Goal: Find specific page/section: Find specific page/section

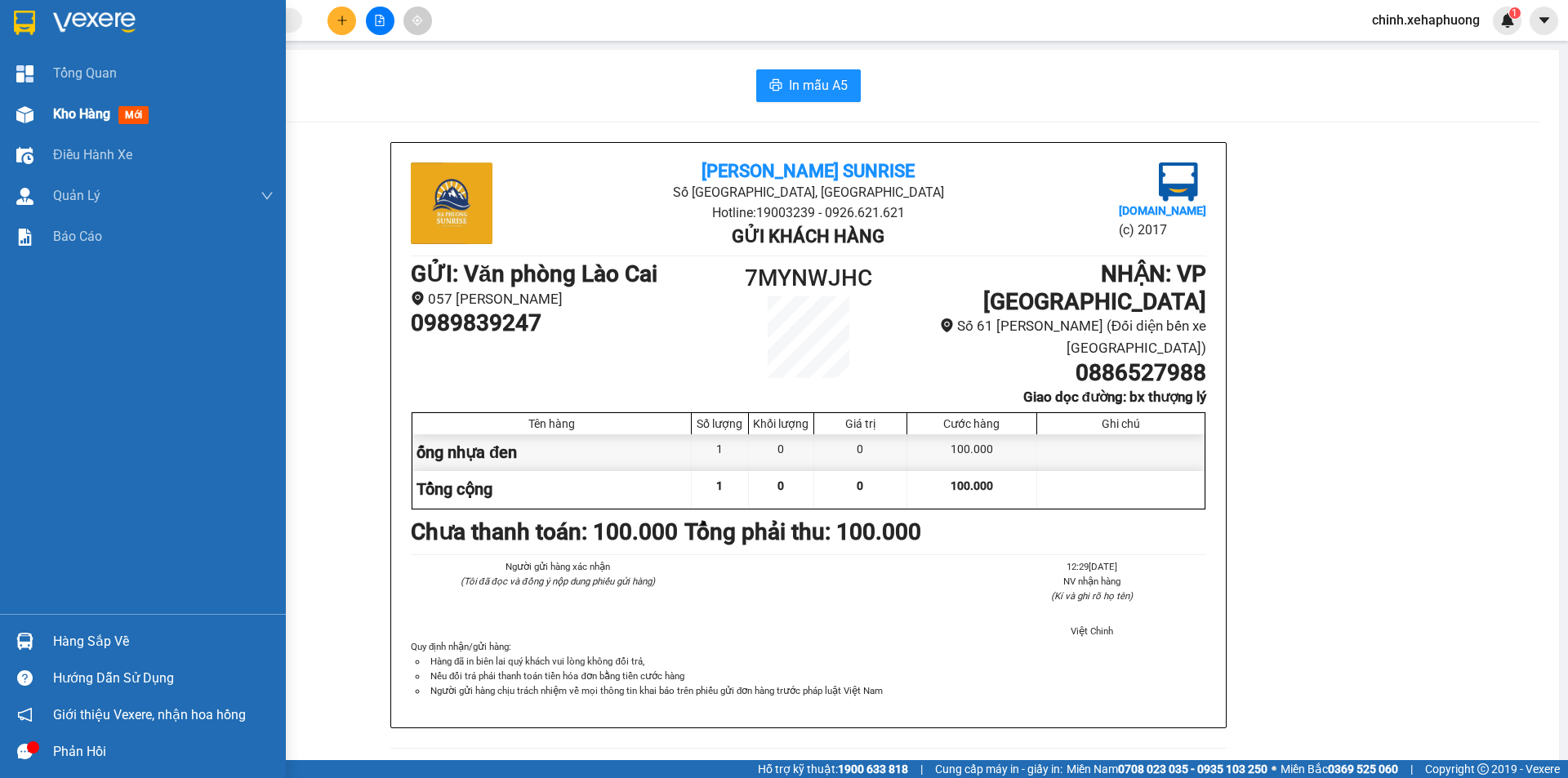
click at [86, 109] on span "Kho hàng" at bounding box center [82, 113] width 57 height 16
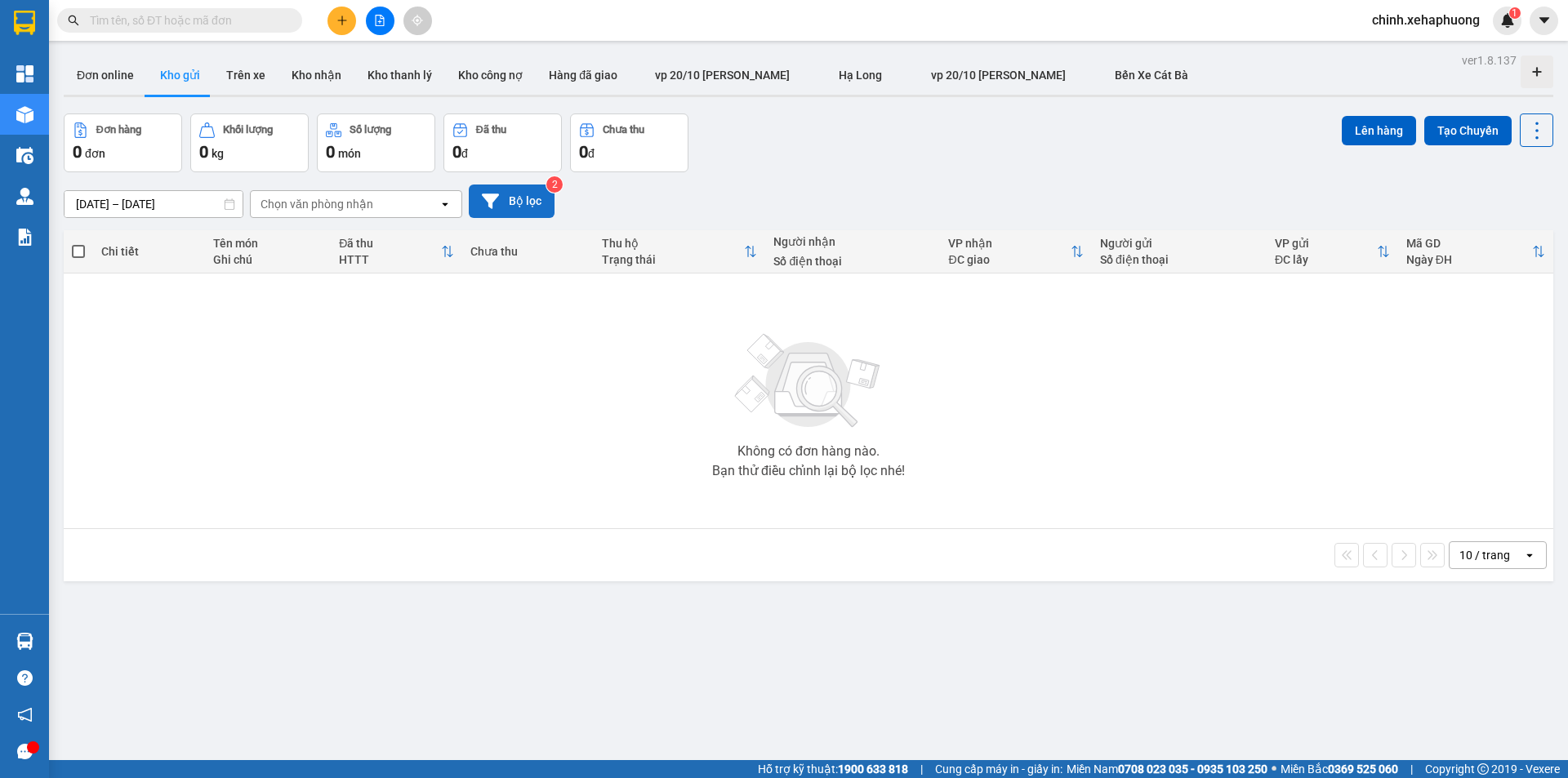
click at [502, 205] on button "Bộ lọc" at bounding box center [511, 201] width 86 height 33
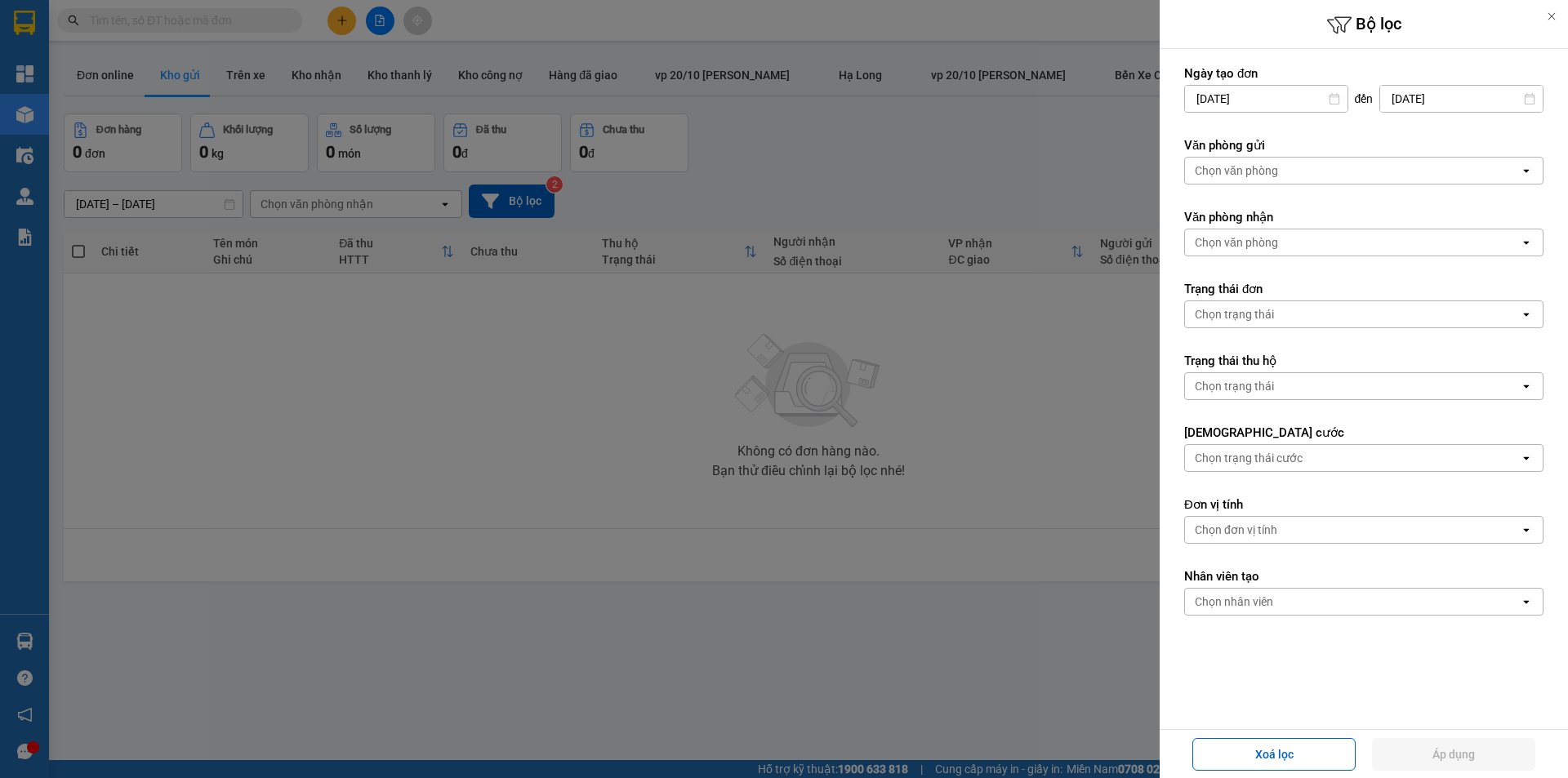
click at [493, 360] on div at bounding box center [784, 389] width 1568 height 778
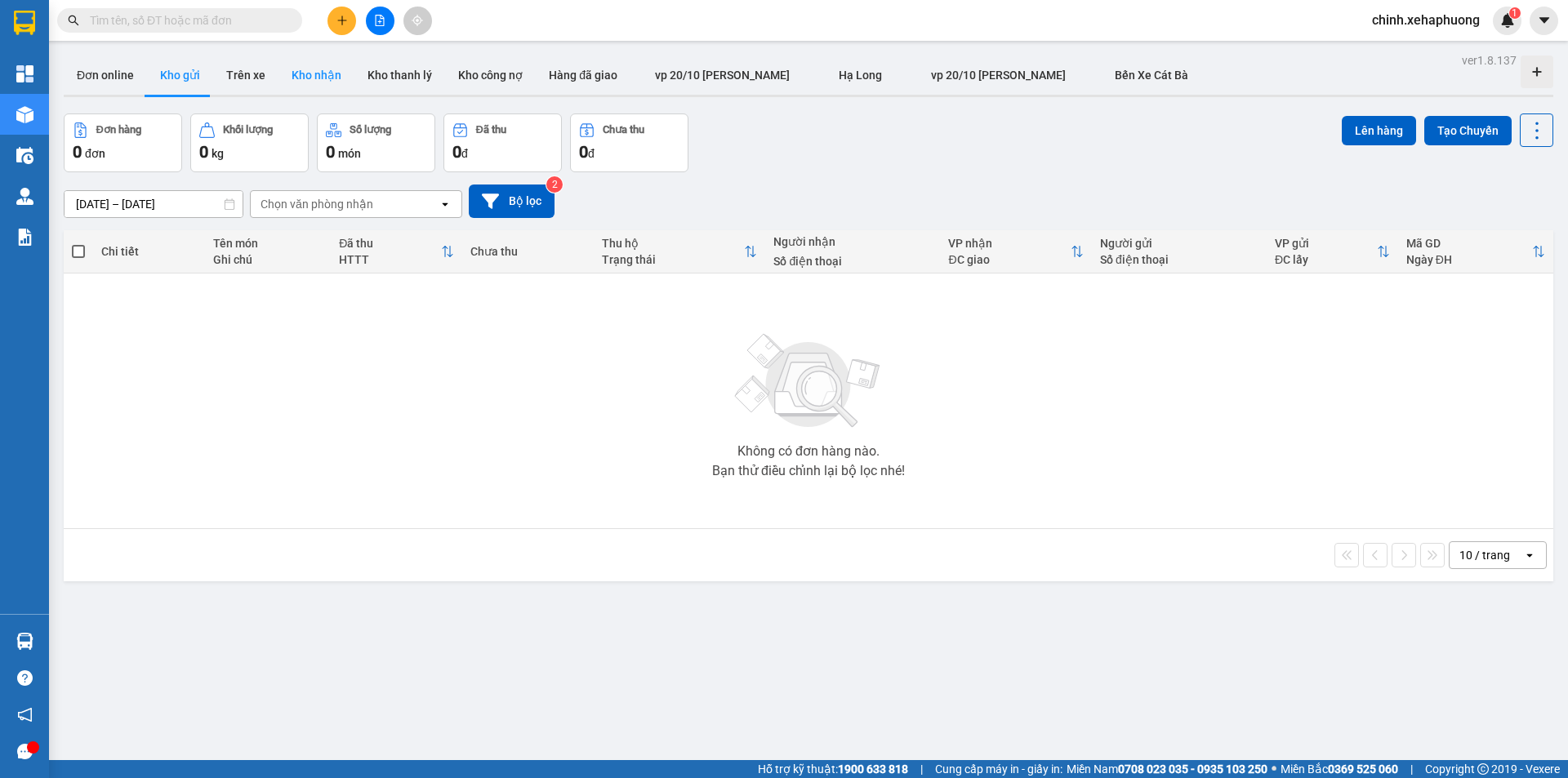
click at [303, 81] on button "Kho nhận" at bounding box center [316, 74] width 76 height 40
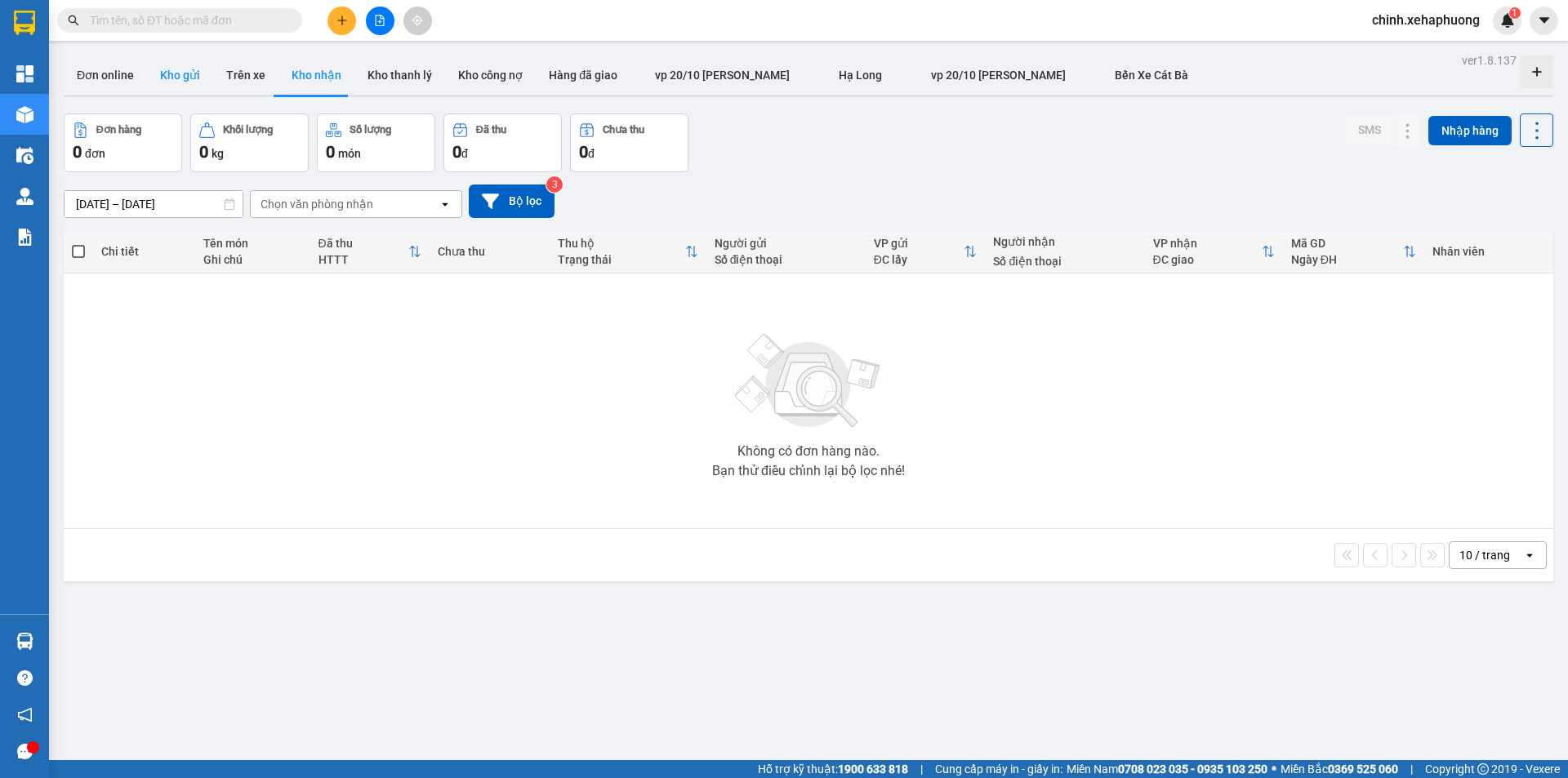
click at [161, 71] on button "Kho gửi" at bounding box center [180, 74] width 66 height 40
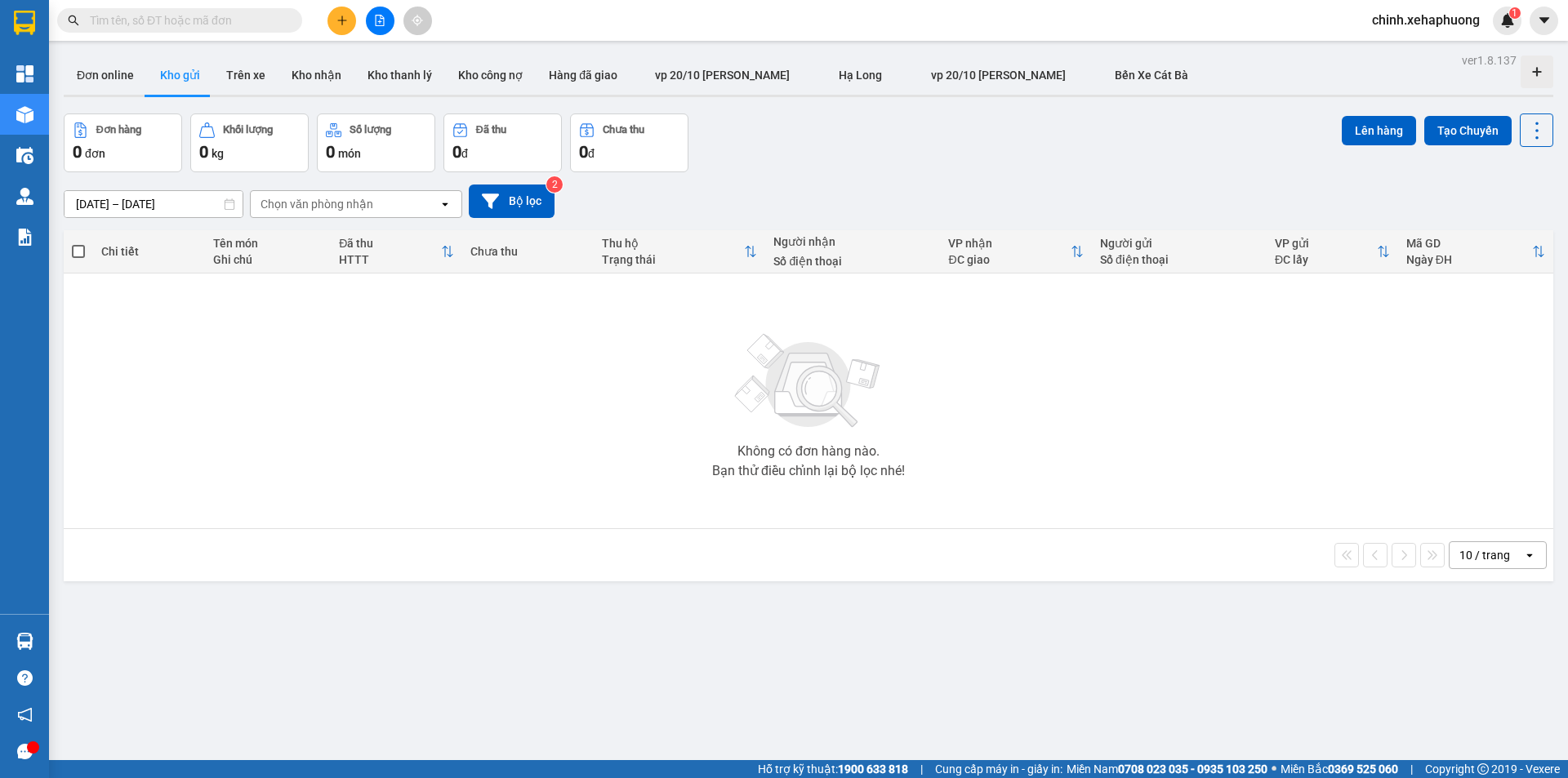
click at [359, 203] on div "Chọn văn phòng nhận" at bounding box center [316, 204] width 113 height 17
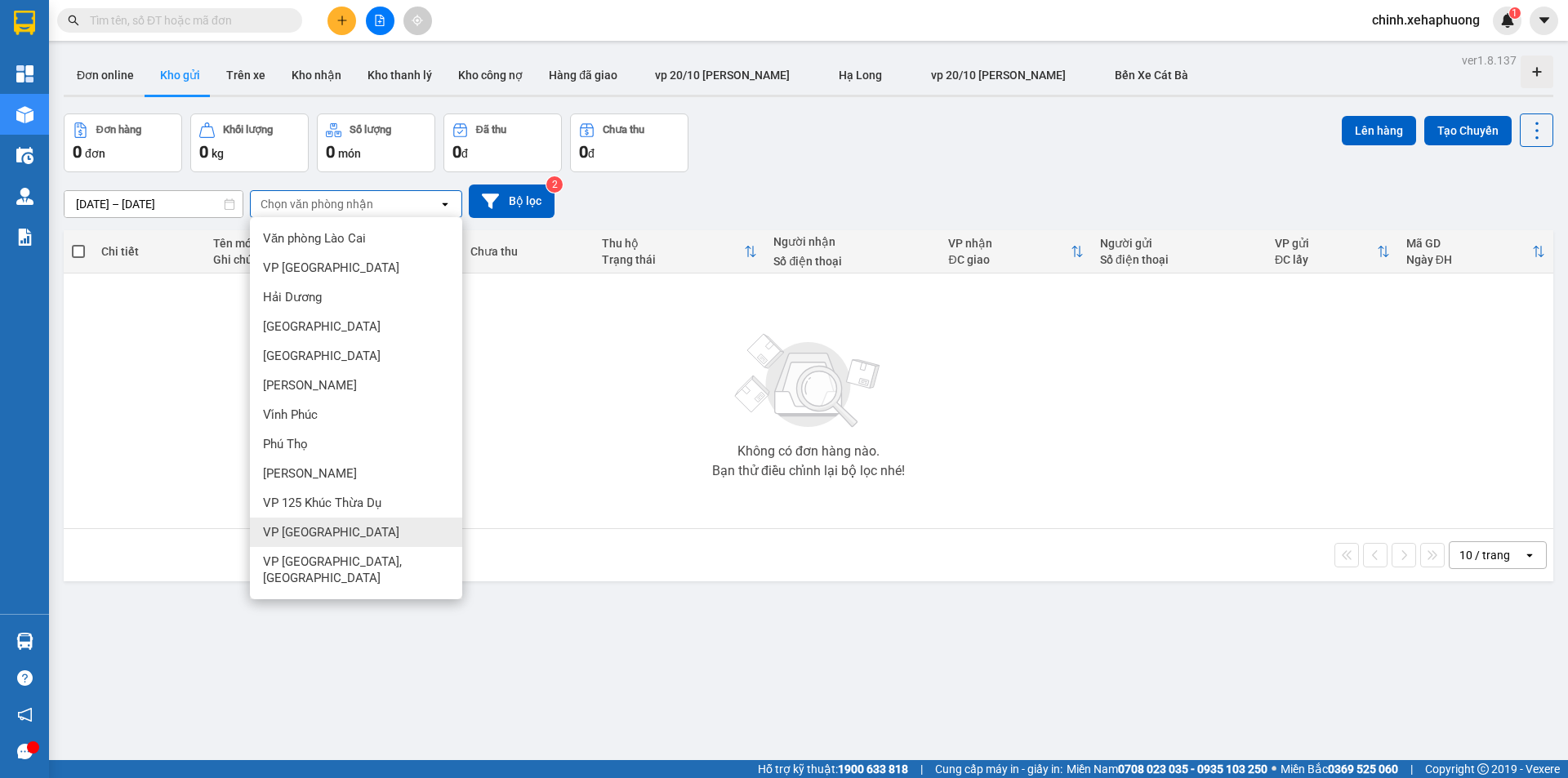
scroll to position [75, 0]
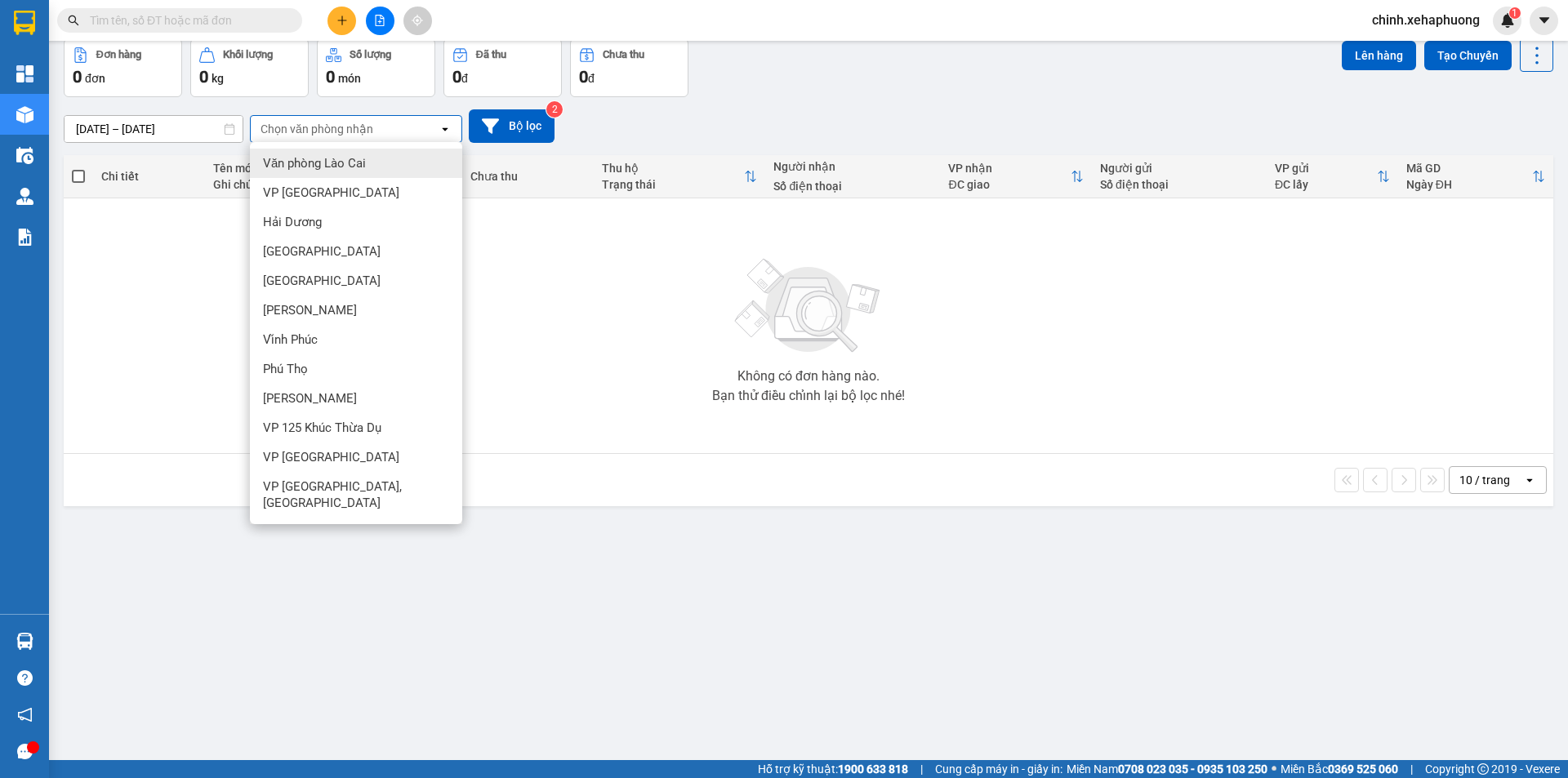
click at [357, 164] on span "Văn phòng Lào Cai" at bounding box center [315, 164] width 103 height 17
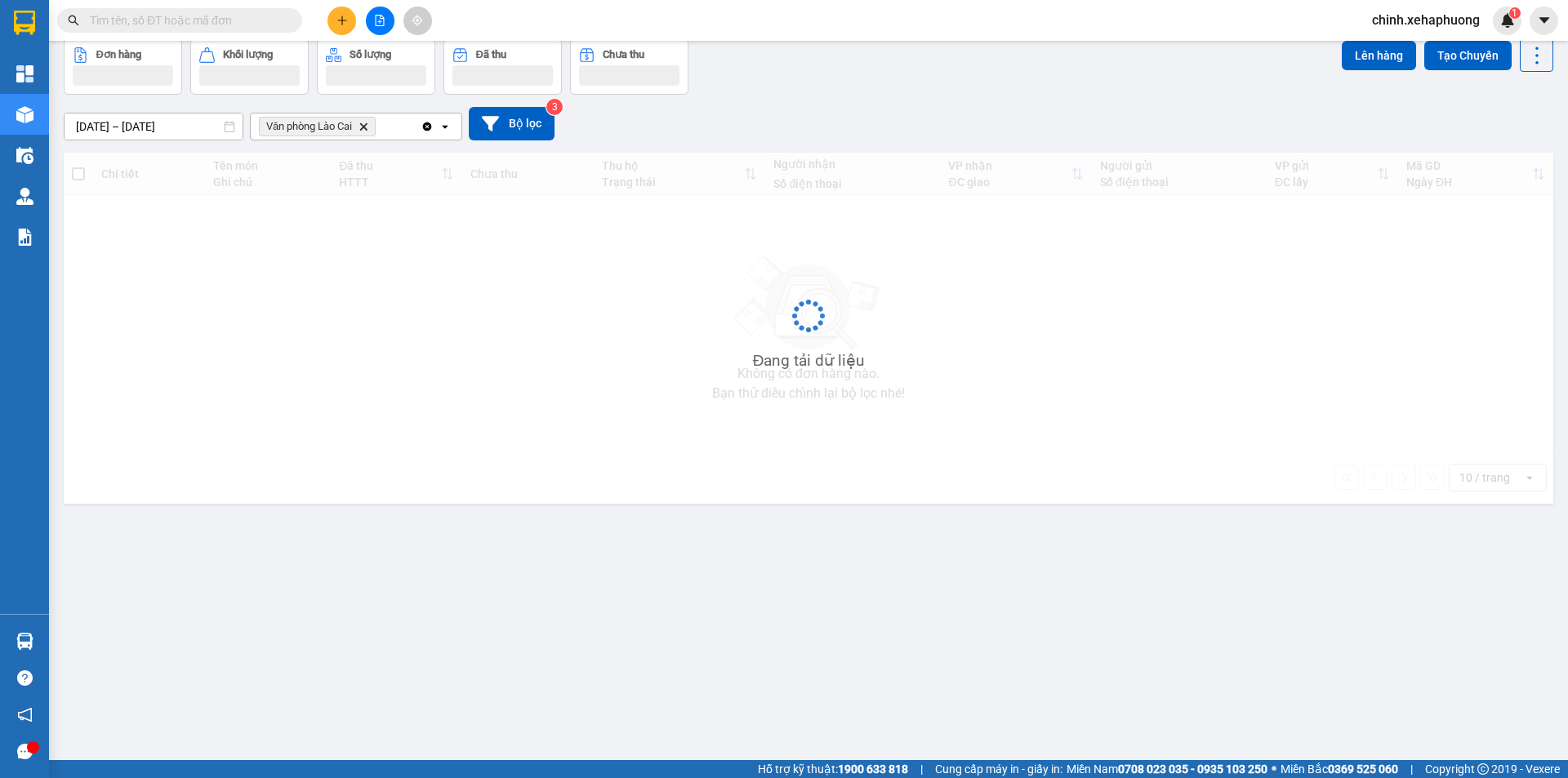
click at [534, 303] on div "Chi tiết Tên món Ghi chú Đã thu HTTT Chưa thu Thu hộ Trạng thái Người nhận Số đ…" at bounding box center [808, 328] width 1490 height 351
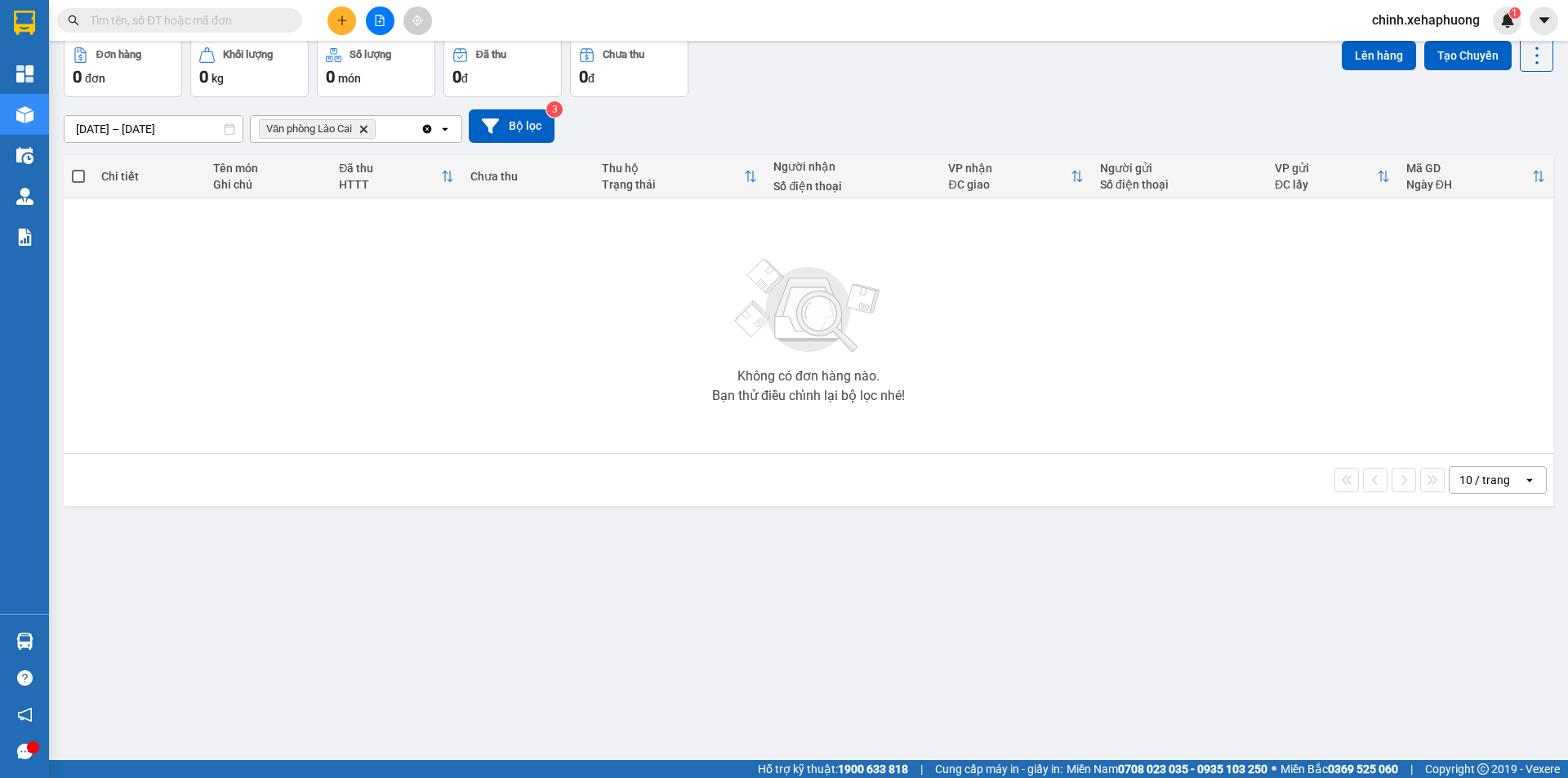
click at [148, 134] on input "[DATE] – [DATE]" at bounding box center [154, 129] width 178 height 26
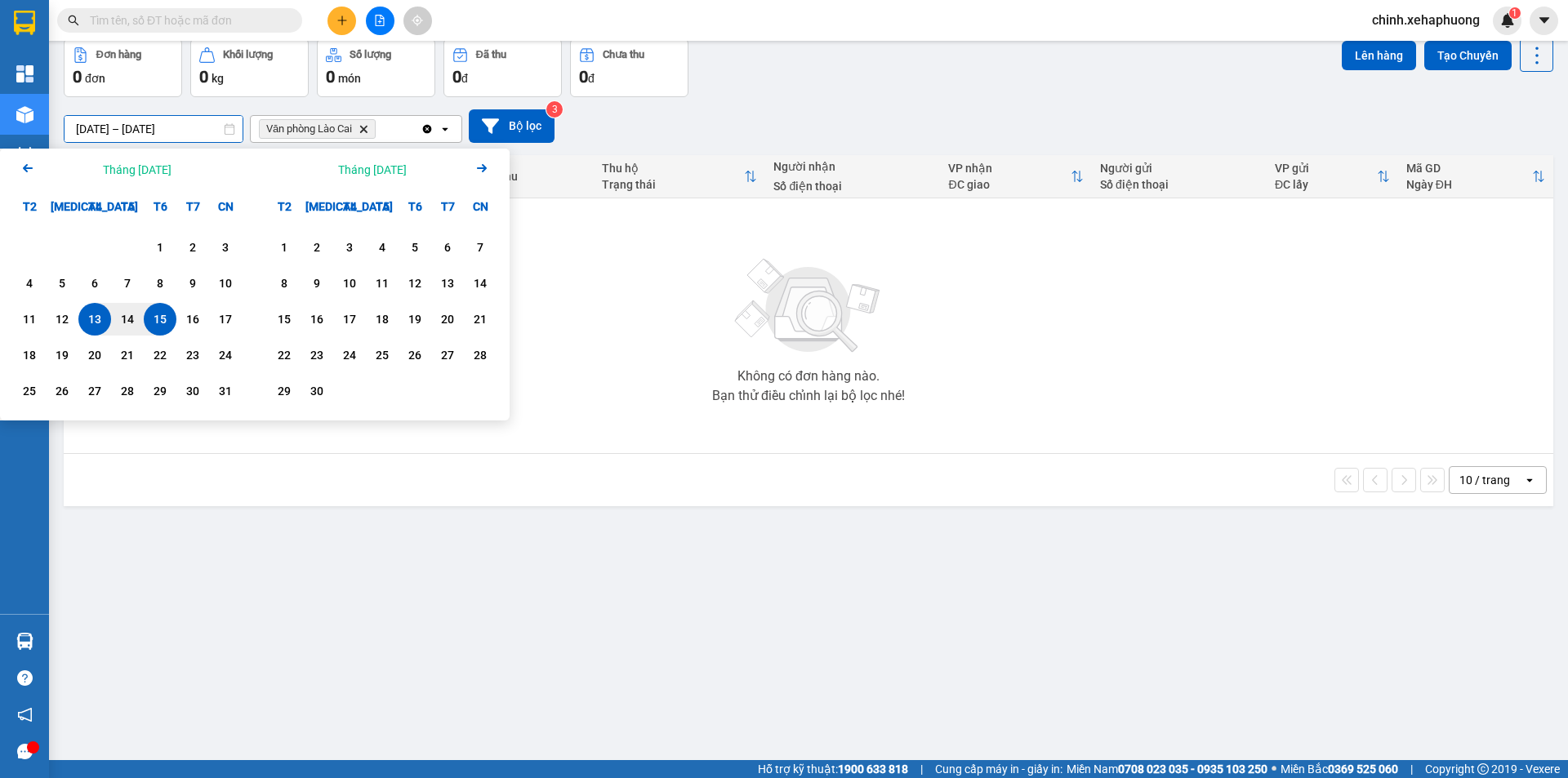
click at [165, 321] on div "15" at bounding box center [160, 319] width 23 height 19
type input "[DATE] – [DATE]"
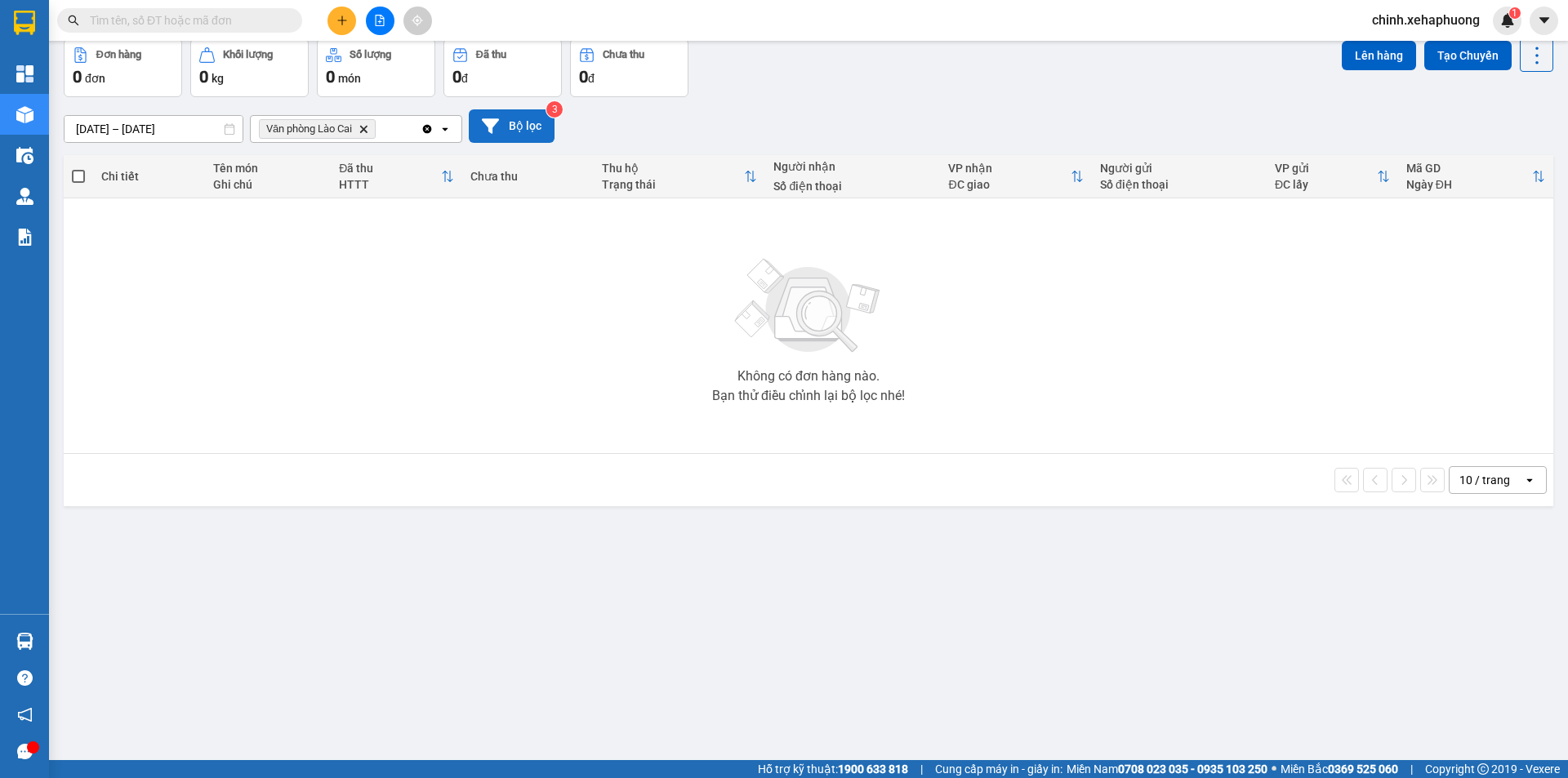
click at [518, 124] on button "Bộ lọc" at bounding box center [511, 126] width 86 height 33
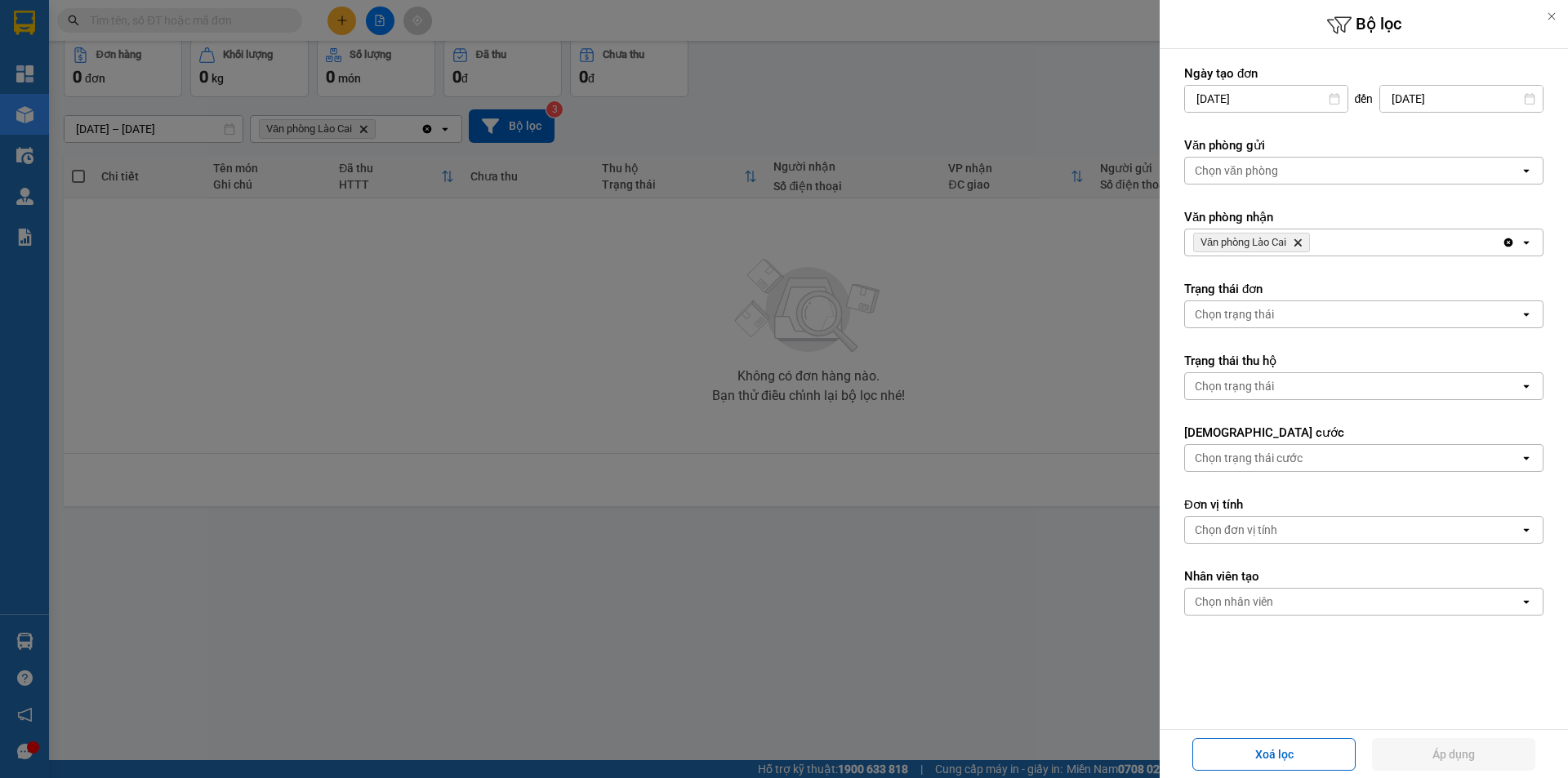
click at [1337, 453] on div "Chọn trạng thái cước" at bounding box center [1352, 458] width 335 height 26
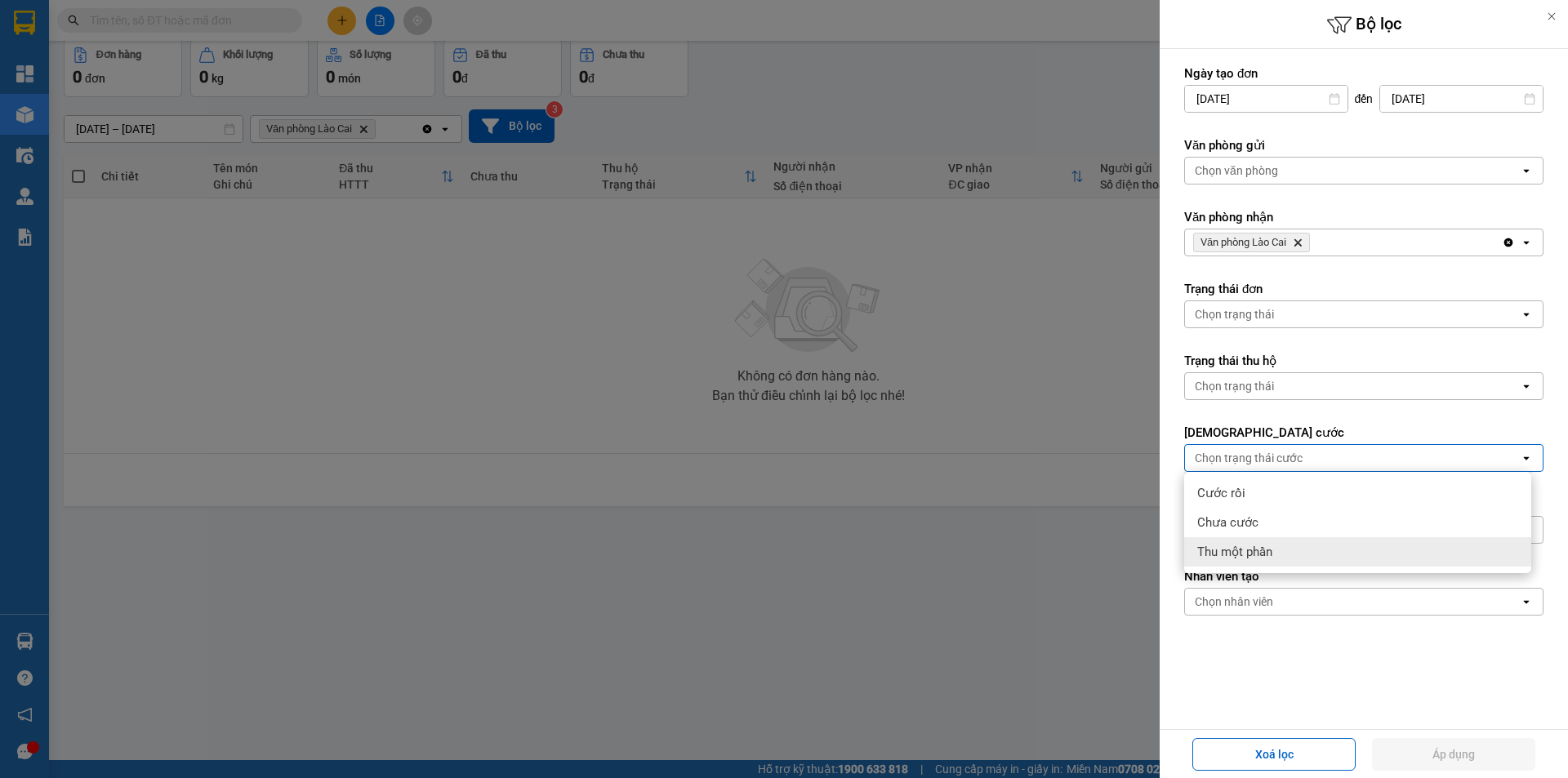
click at [1400, 612] on div "Chọn nhân viên" at bounding box center [1352, 601] width 335 height 26
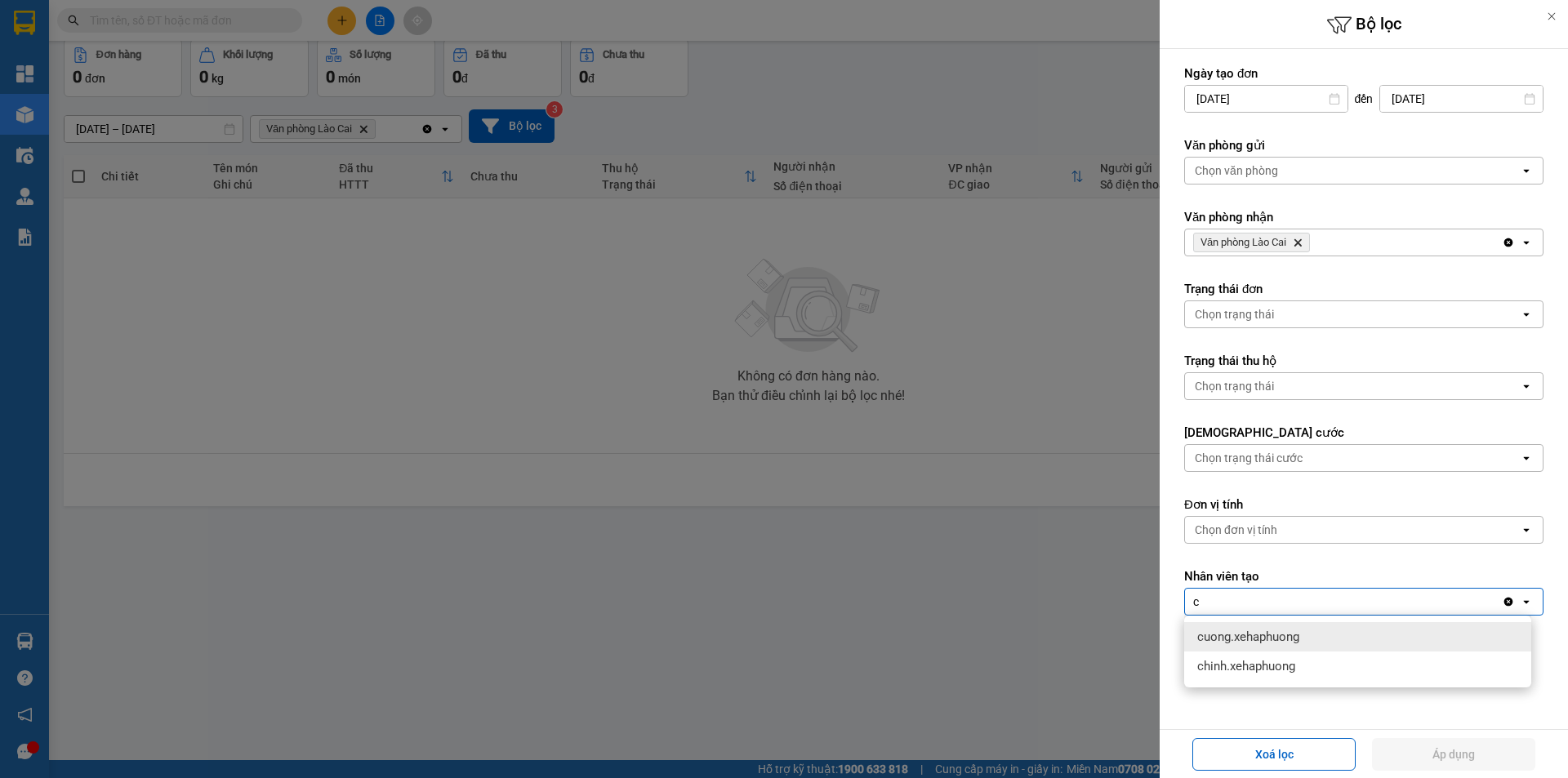
scroll to position [0, 0]
type input "ch"
click at [1265, 635] on span "chinh.xehaphuong" at bounding box center [1246, 637] width 98 height 17
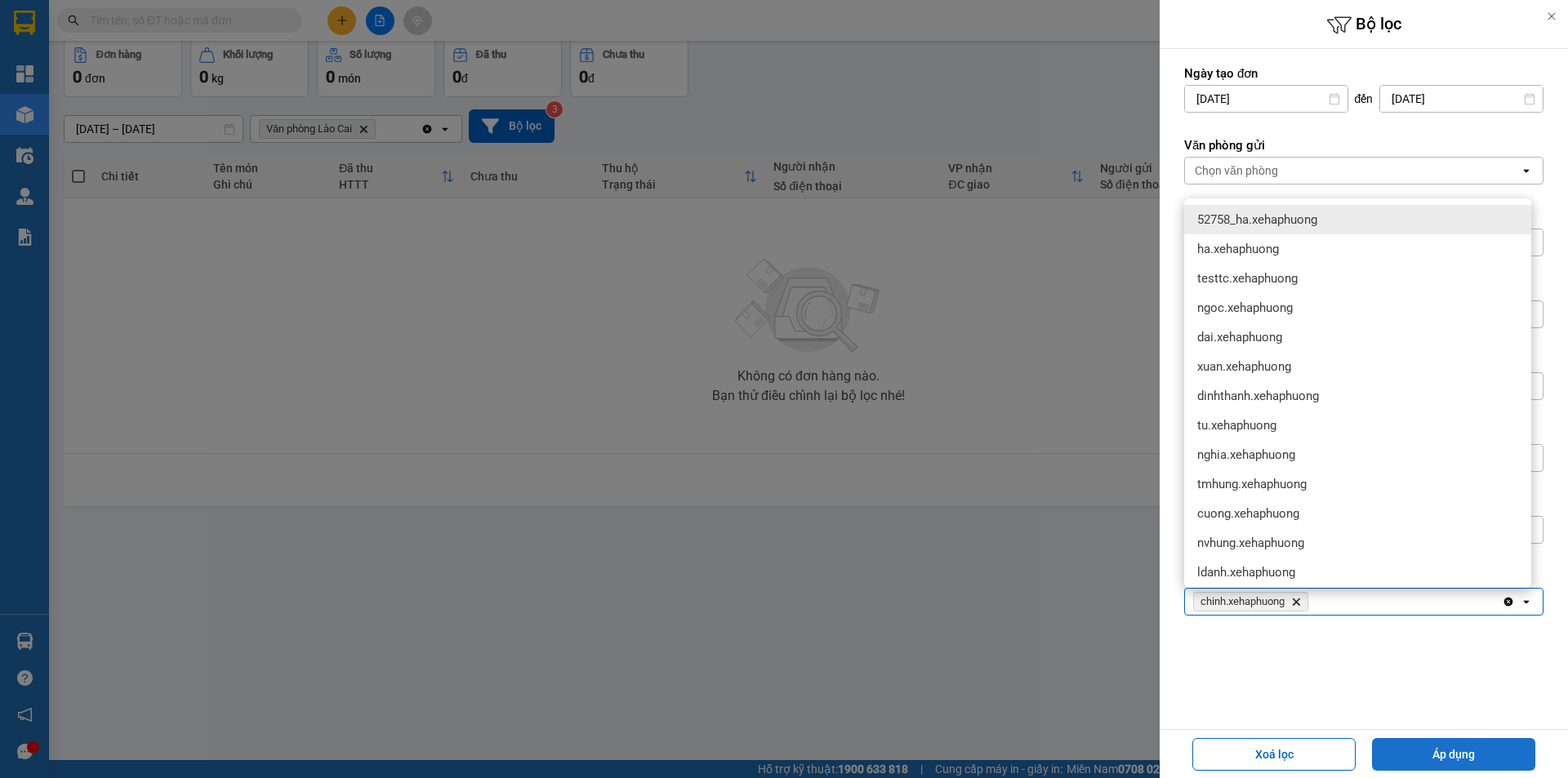
click at [1459, 756] on button "Áp dụng" at bounding box center [1454, 755] width 164 height 33
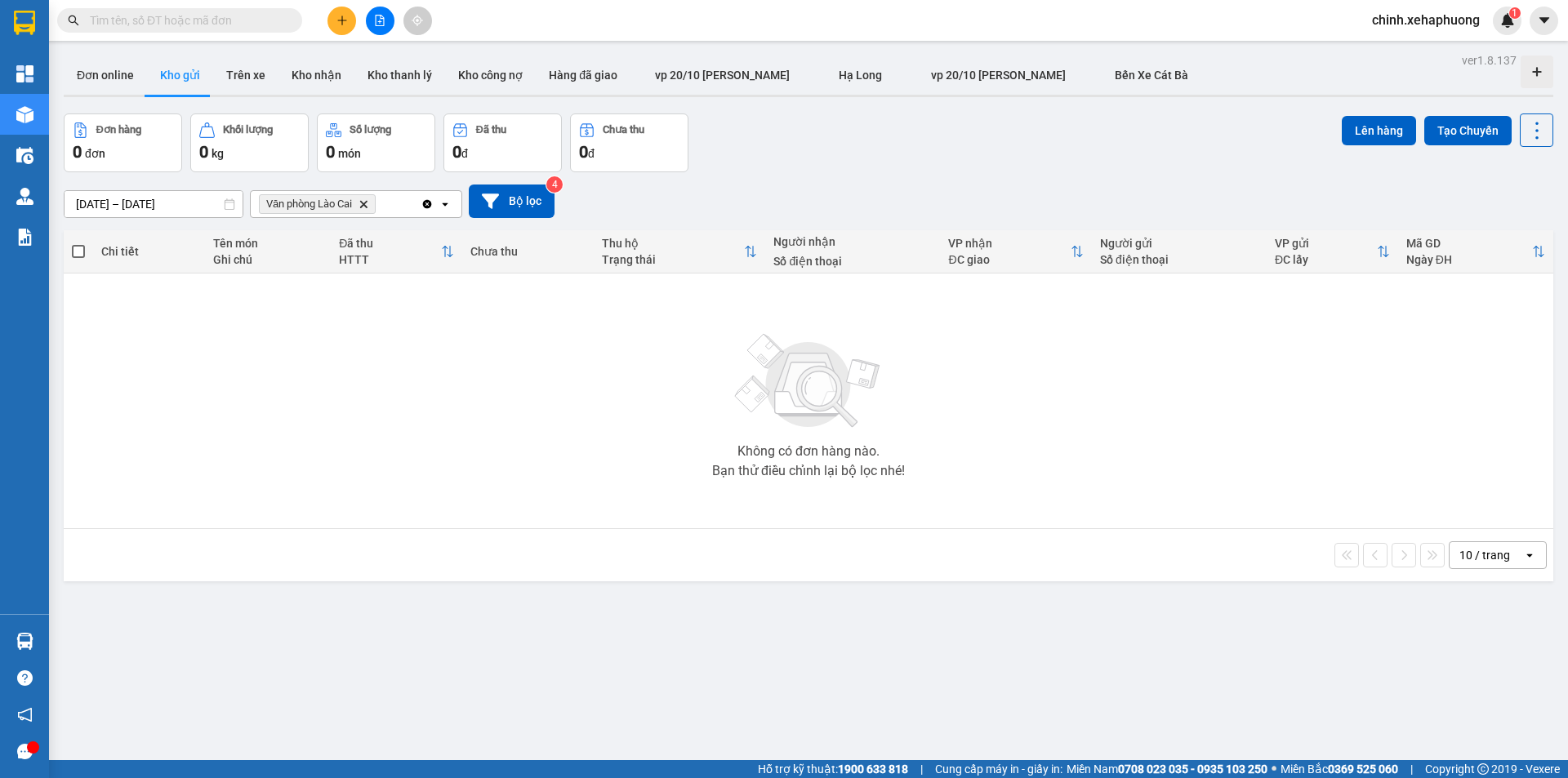
click at [181, 18] on input "text" at bounding box center [187, 20] width 193 height 18
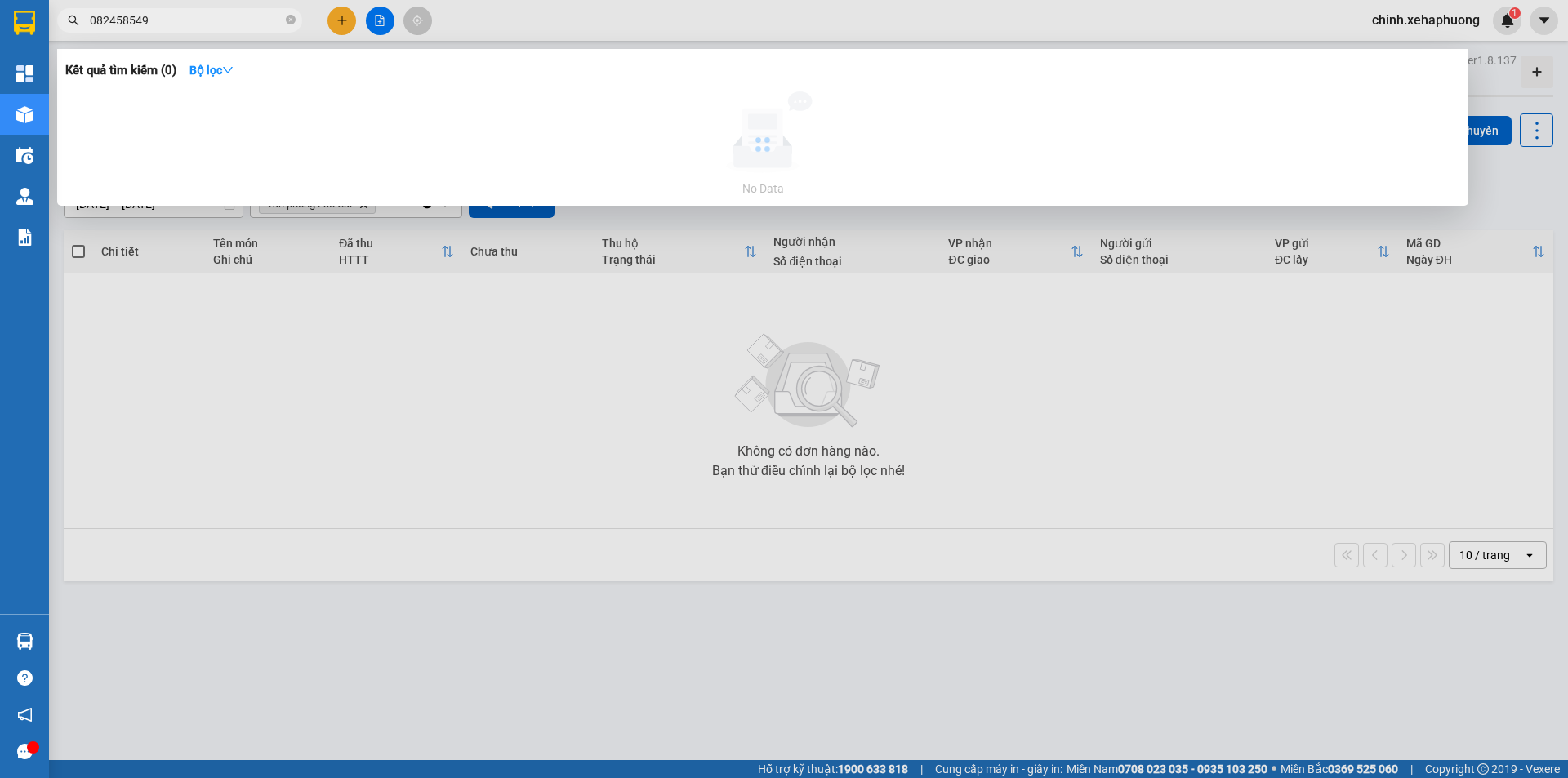
type input "0824585498"
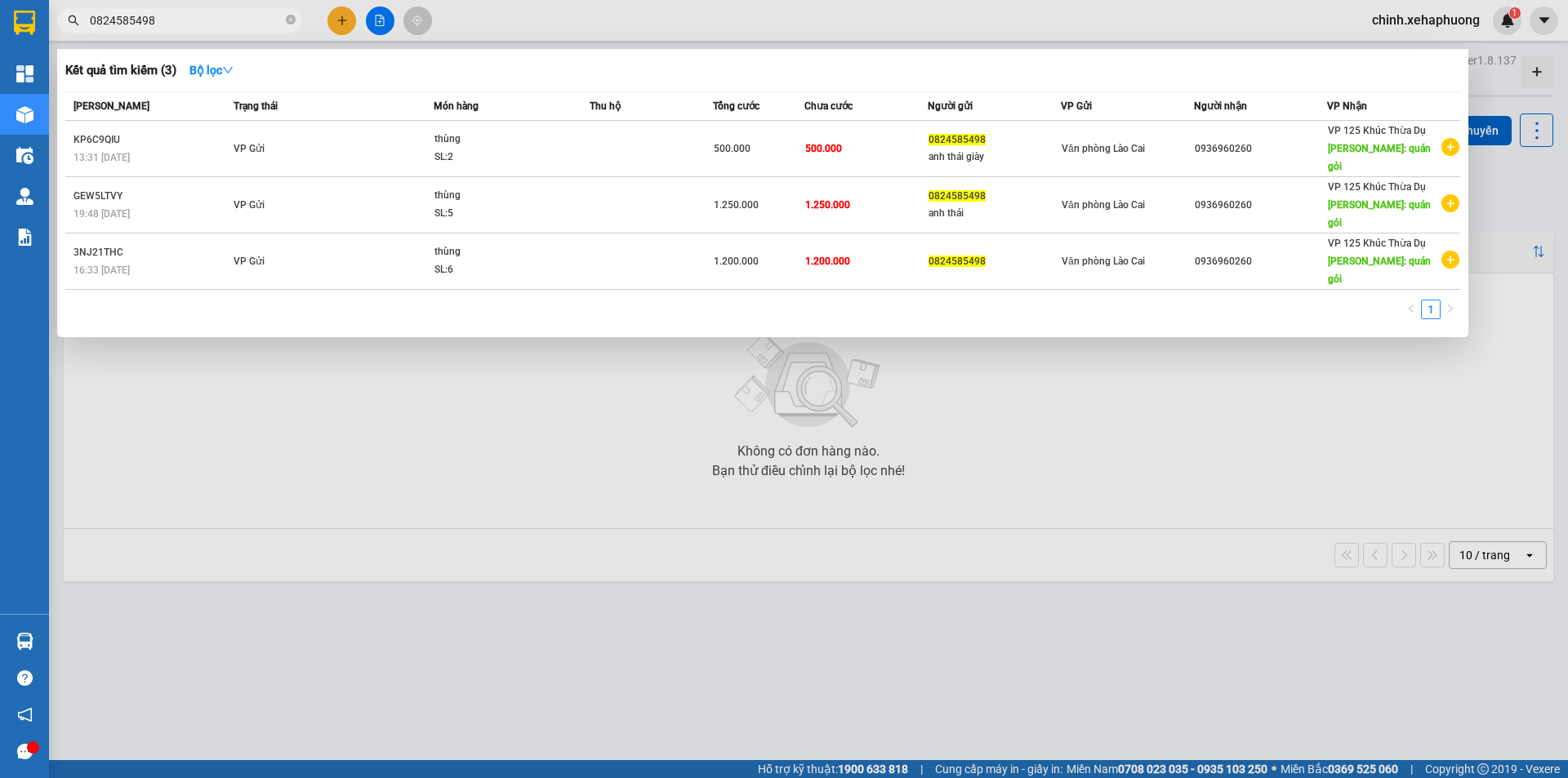
drag, startPoint x: 160, startPoint y: 19, endPoint x: 74, endPoint y: 19, distance: 86.0
click at [74, 19] on div "0824585498" at bounding box center [159, 20] width 318 height 25
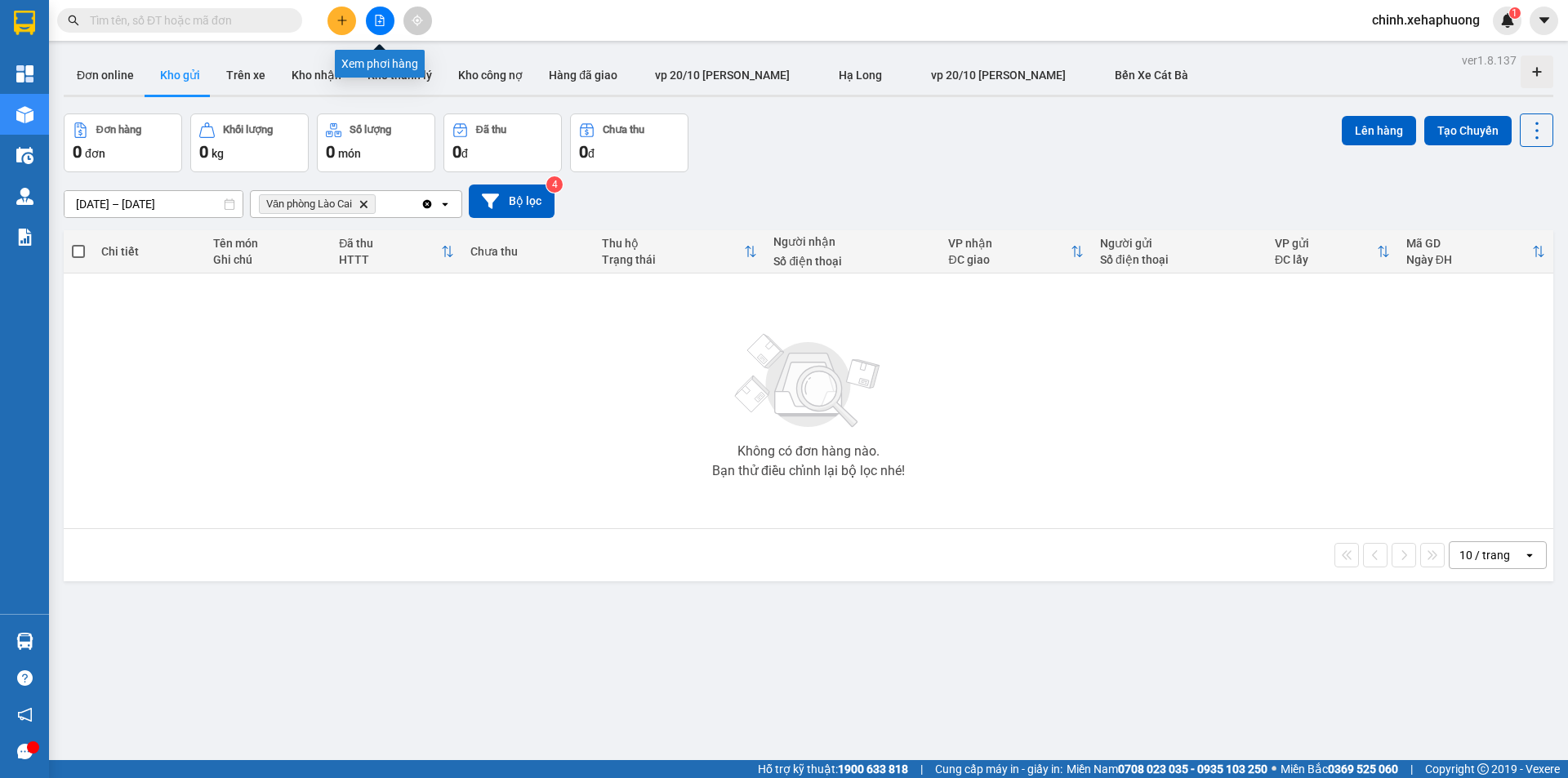
click at [380, 21] on icon "file-add" at bounding box center [380, 20] width 9 height 11
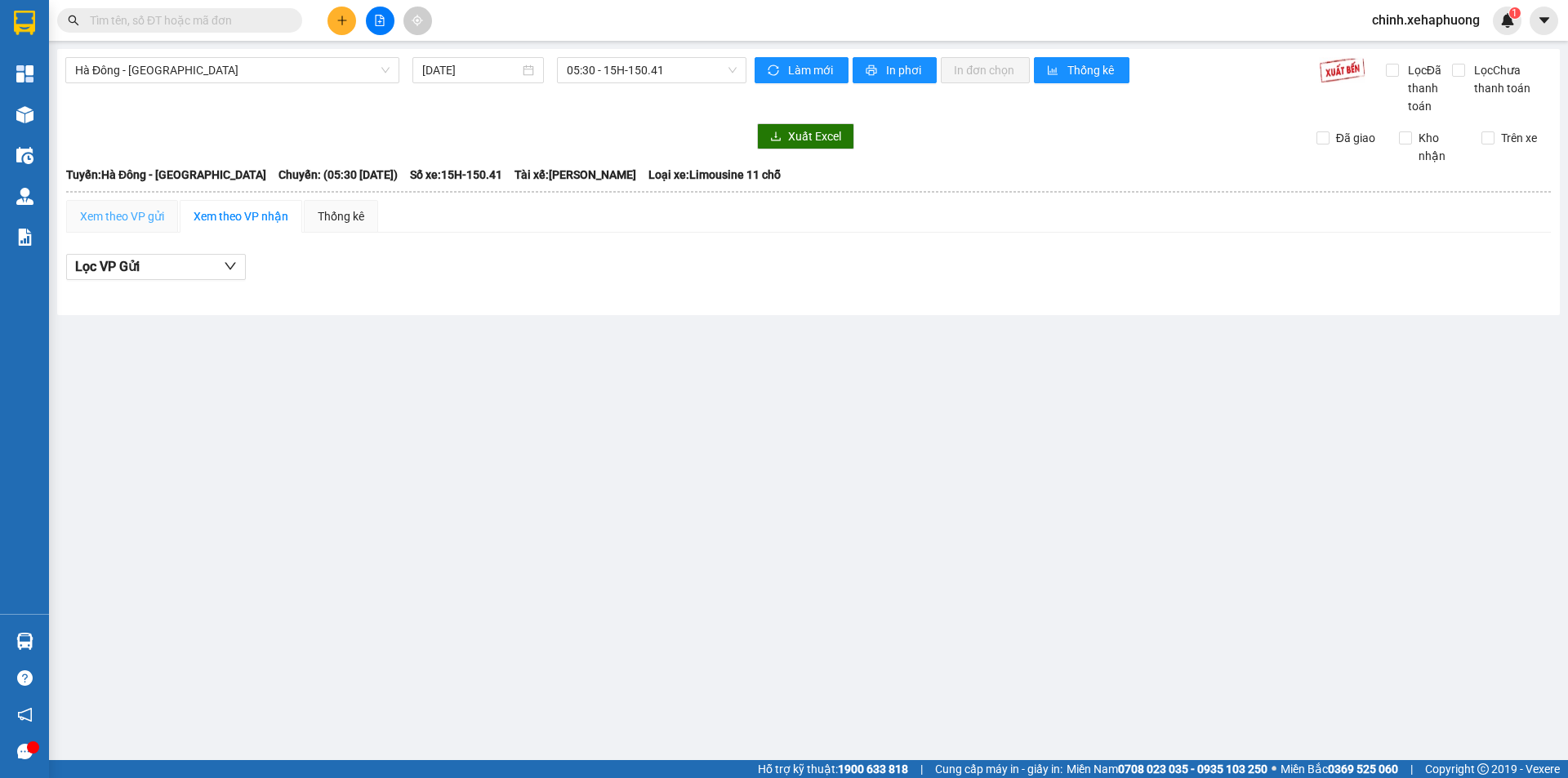
click at [155, 201] on div "Xem theo VP gửi" at bounding box center [122, 217] width 112 height 33
click at [232, 266] on icon "down" at bounding box center [230, 266] width 13 height 13
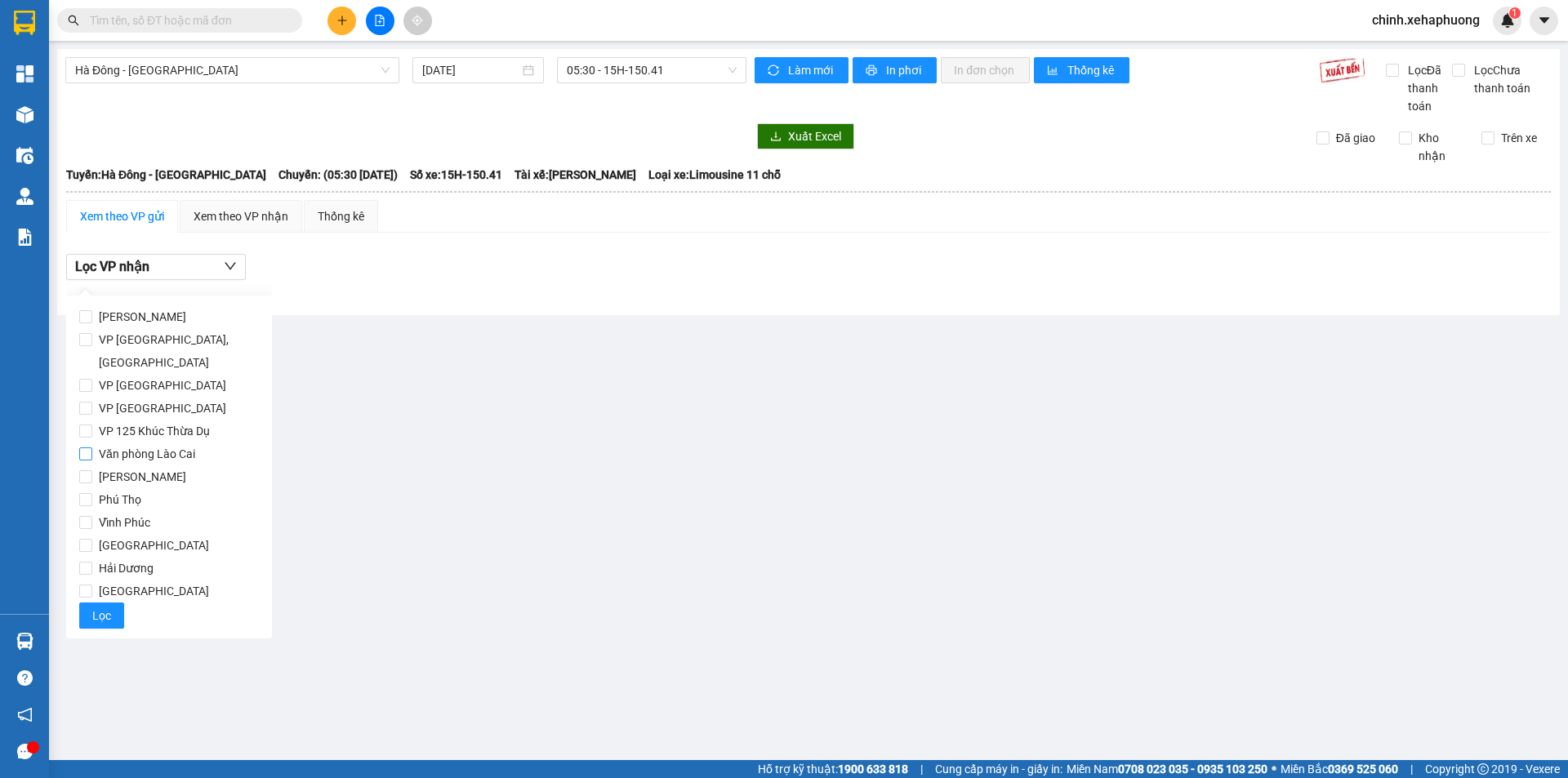
click at [186, 442] on span "Văn phòng Lào Cai" at bounding box center [146, 453] width 109 height 23
click at [92, 448] on input "Văn phòng Lào Cai" at bounding box center [86, 454] width 13 height 13
checkbox input "true"
click at [99, 607] on span "Lọc" at bounding box center [101, 616] width 18 height 18
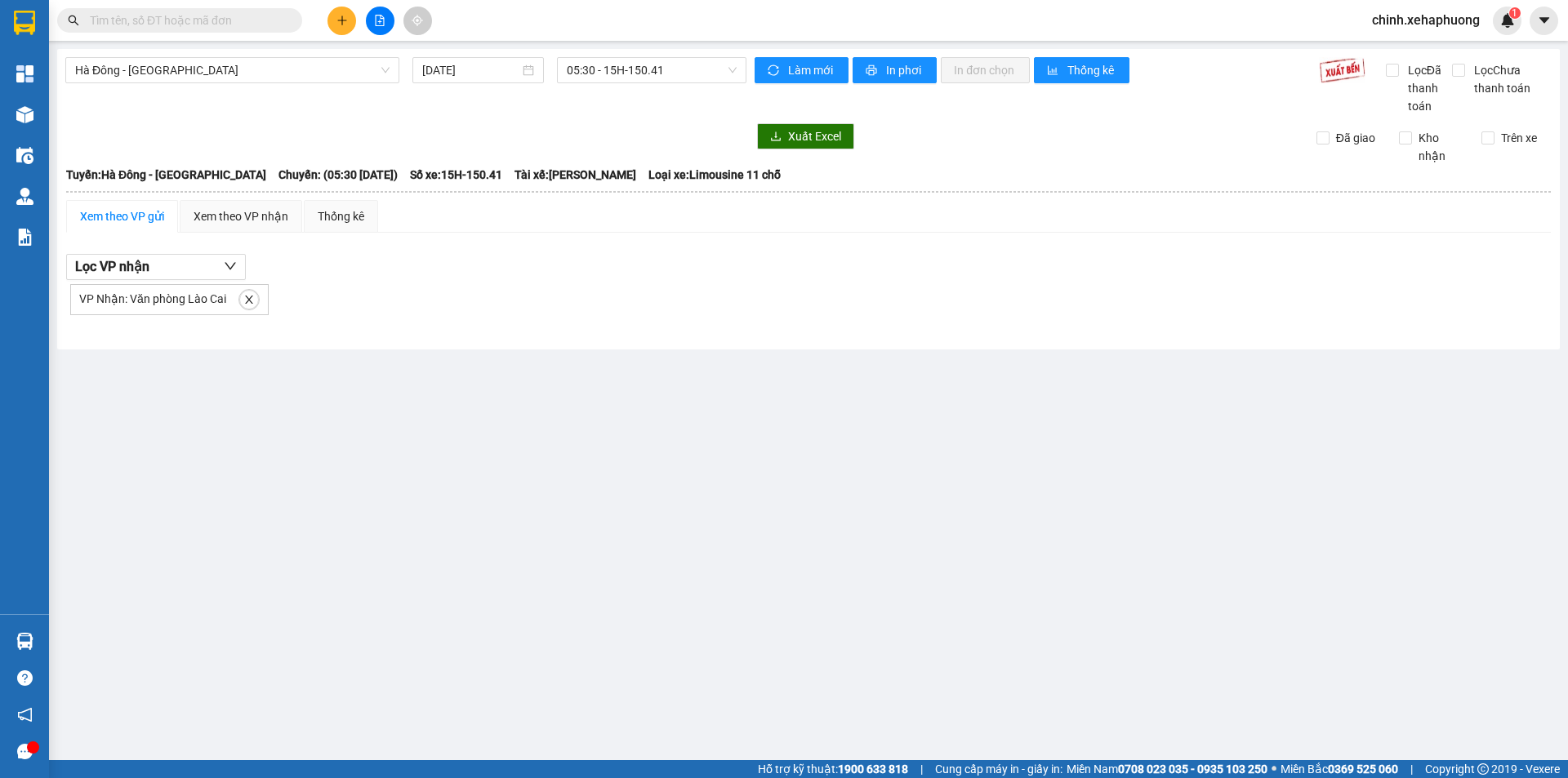
click at [509, 465] on main "Hà Đông - [GEOGRAPHIC_DATA] [DATE] 05:30 - 15H-150.41 Làm mới In phơi In đơn ch…" at bounding box center [784, 380] width 1568 height 761
click at [704, 74] on span "05:30 - 15H-150.41" at bounding box center [651, 70] width 170 height 25
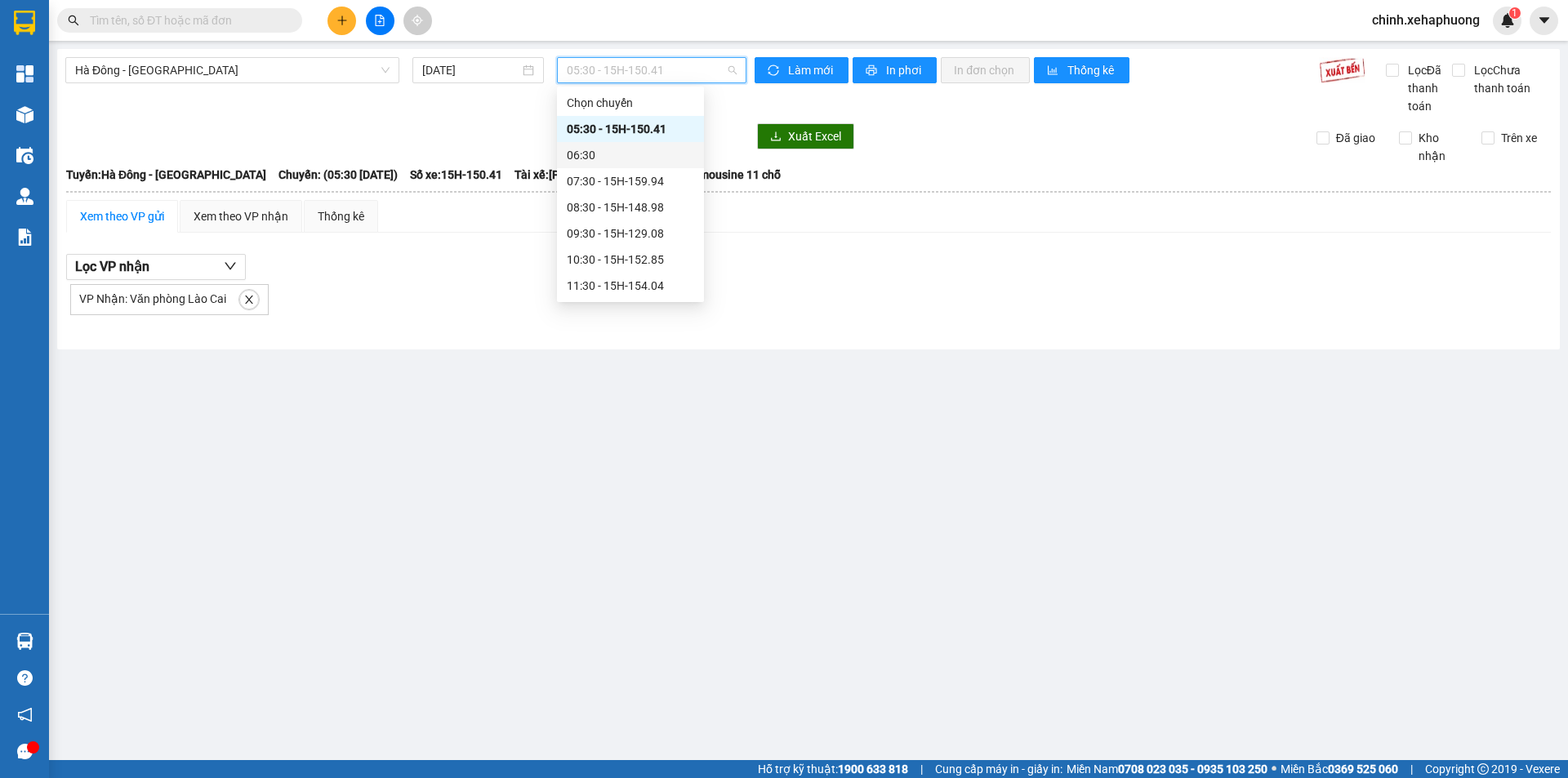
click at [628, 159] on div "06:30" at bounding box center [630, 155] width 128 height 18
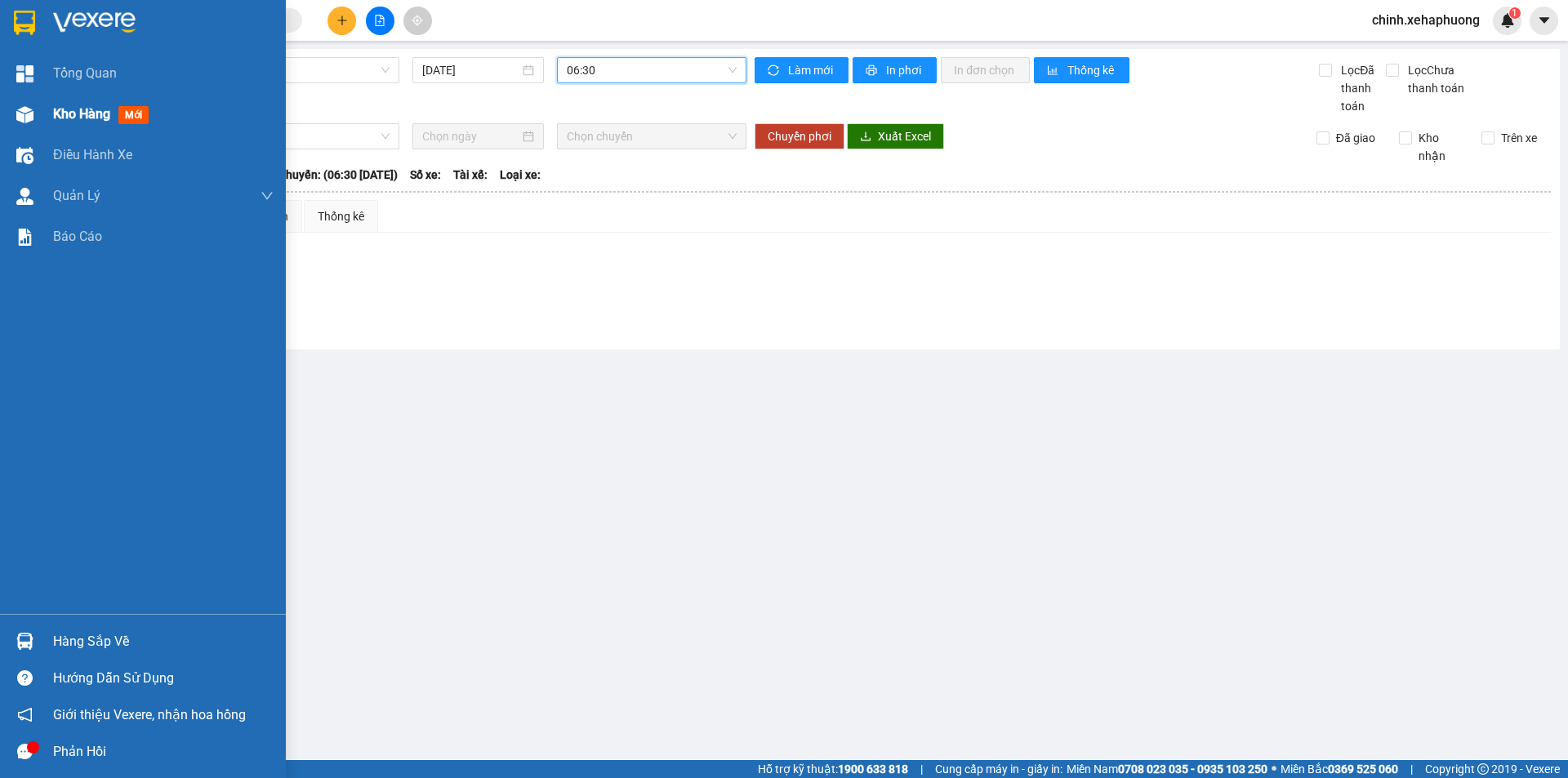
click at [67, 115] on span "Kho hàng" at bounding box center [82, 113] width 57 height 16
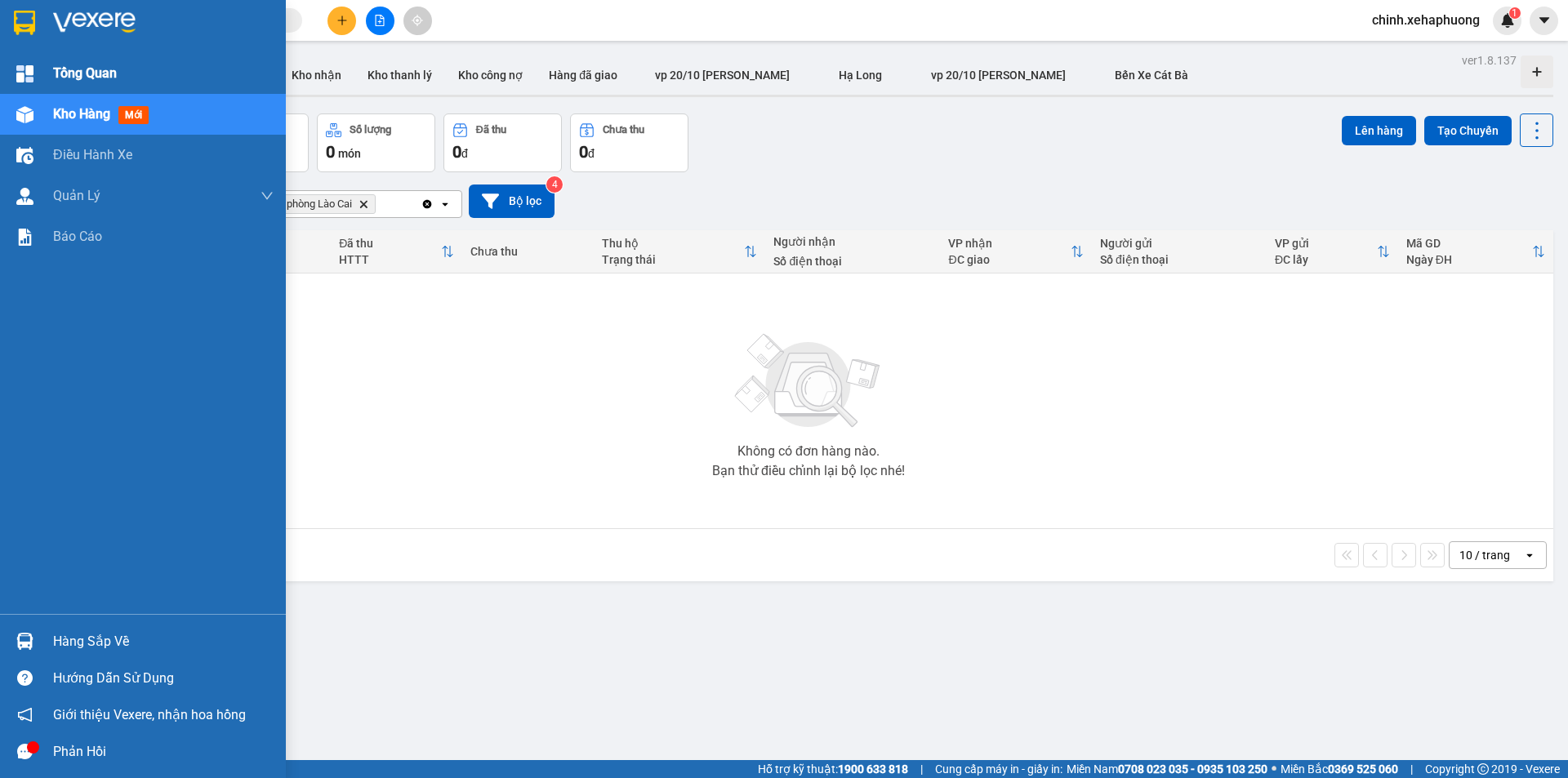
click at [82, 76] on span "Tổng Quan" at bounding box center [85, 73] width 63 height 20
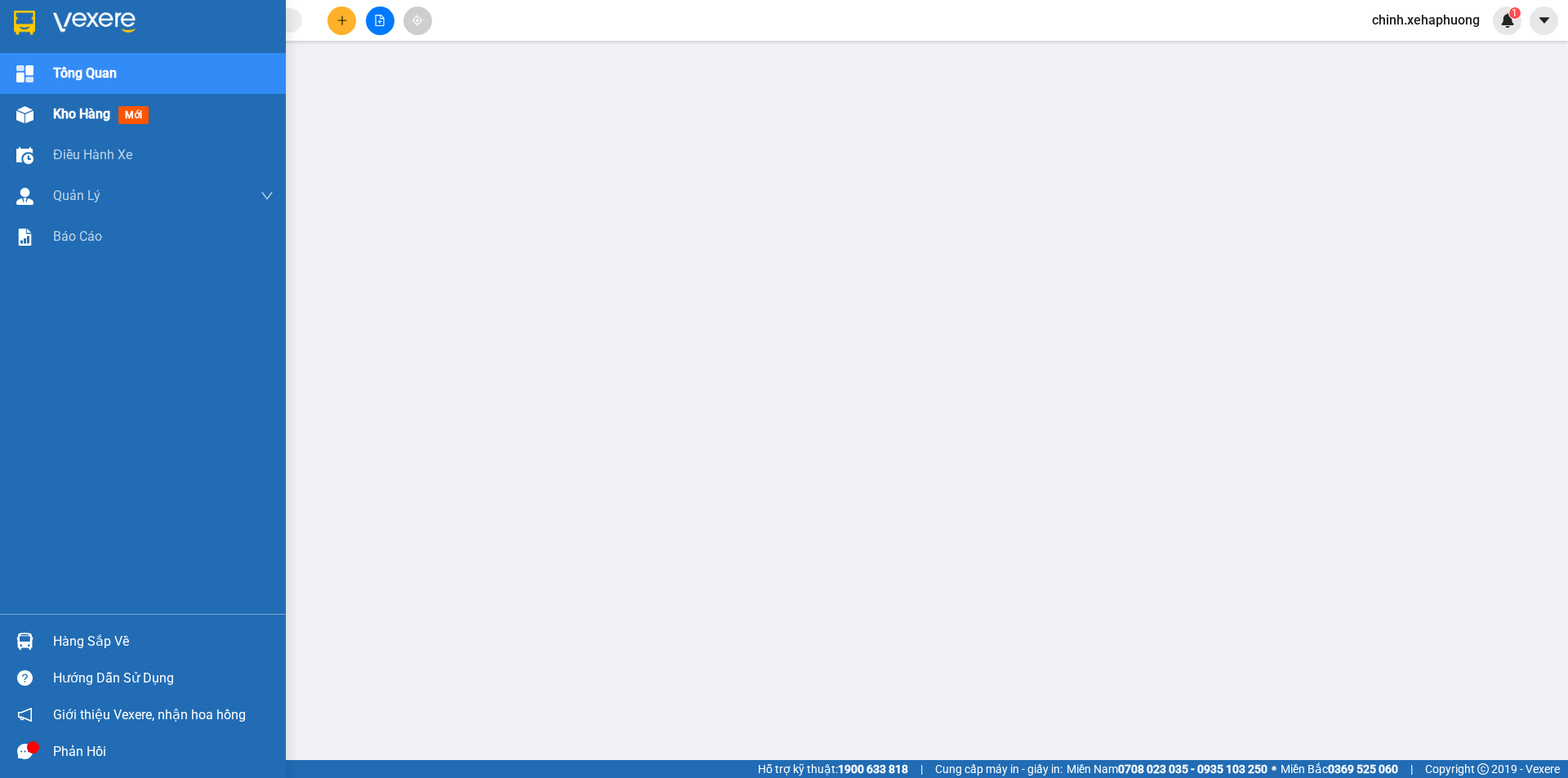
click at [23, 113] on img at bounding box center [25, 114] width 17 height 17
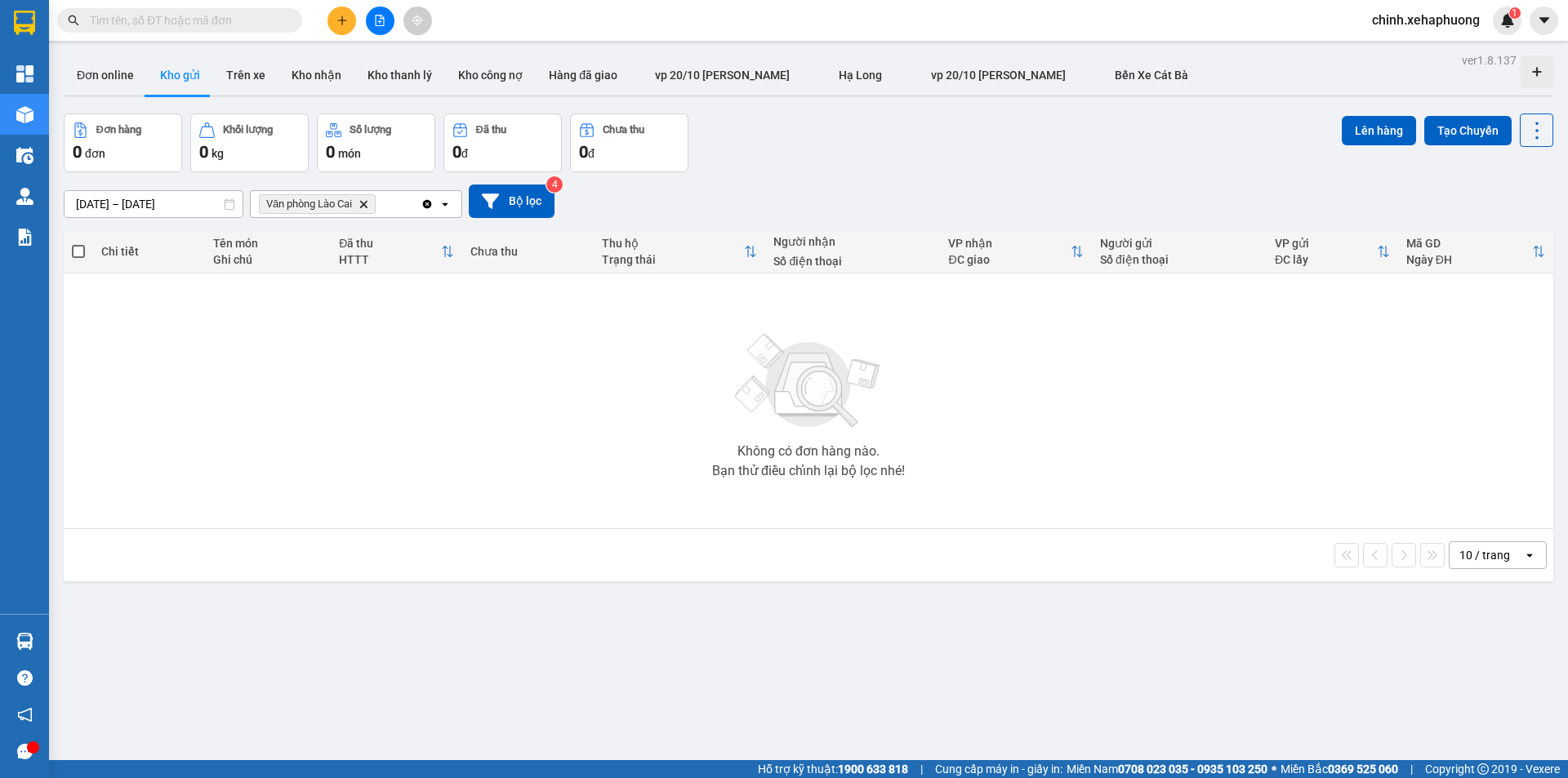
click at [367, 200] on icon "Delete" at bounding box center [363, 204] width 10 height 10
